Goal: Transaction & Acquisition: Purchase product/service

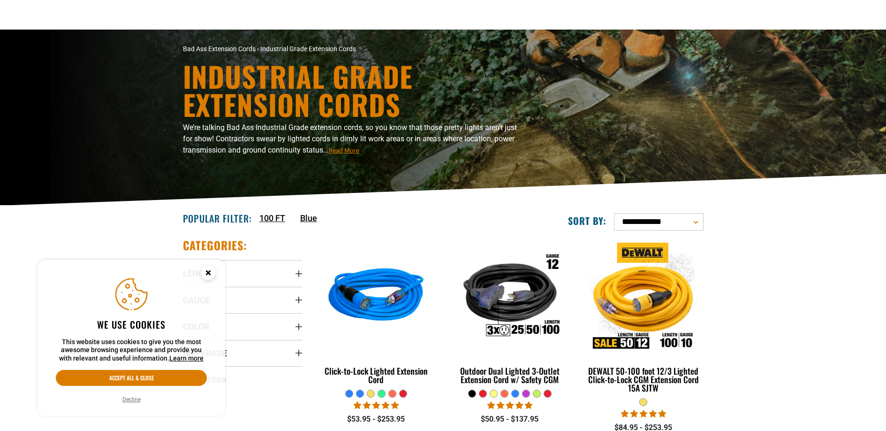
scroll to position [168, 0]
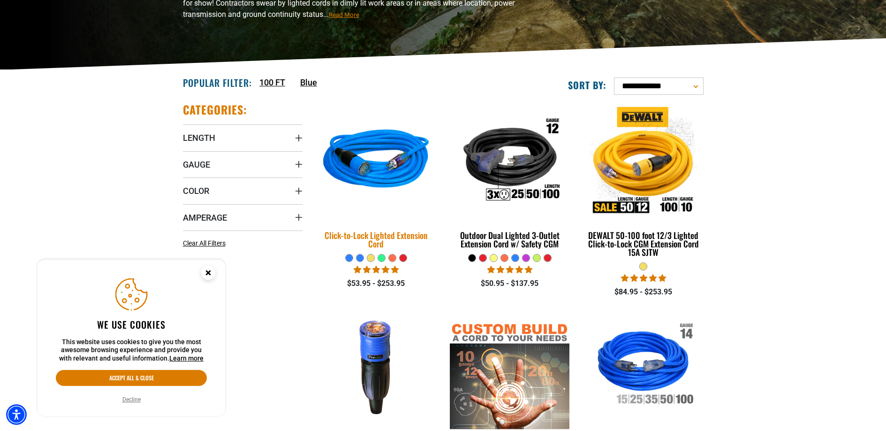
click at [367, 165] on img at bounding box center [376, 161] width 131 height 120
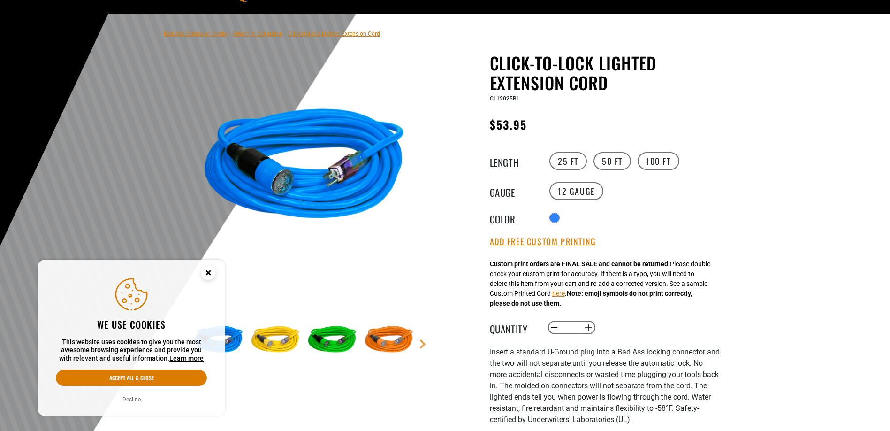
scroll to position [143, 0]
